Goal: Information Seeking & Learning: Learn about a topic

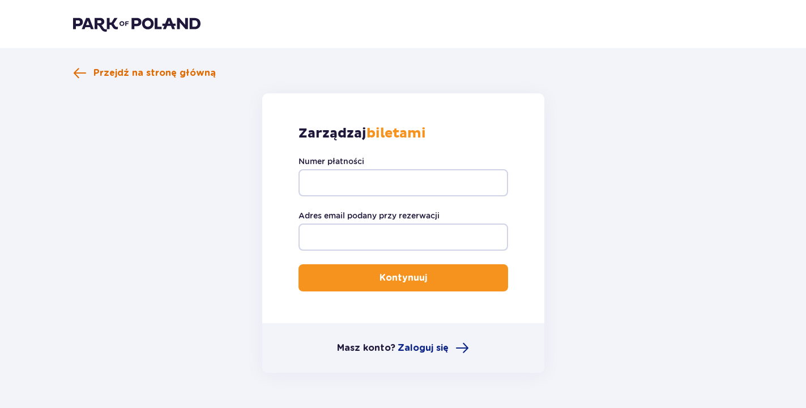
click at [82, 72] on span at bounding box center [80, 73] width 14 height 14
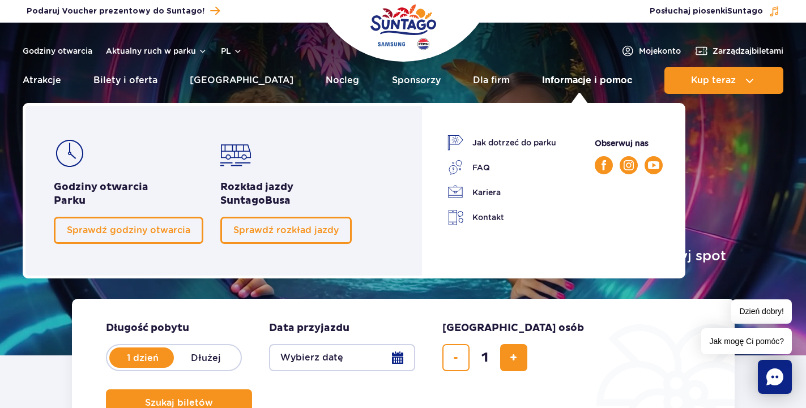
click at [564, 79] on link "Informacje i pomoc" at bounding box center [587, 80] width 90 height 27
